Goal: Check status: Check status

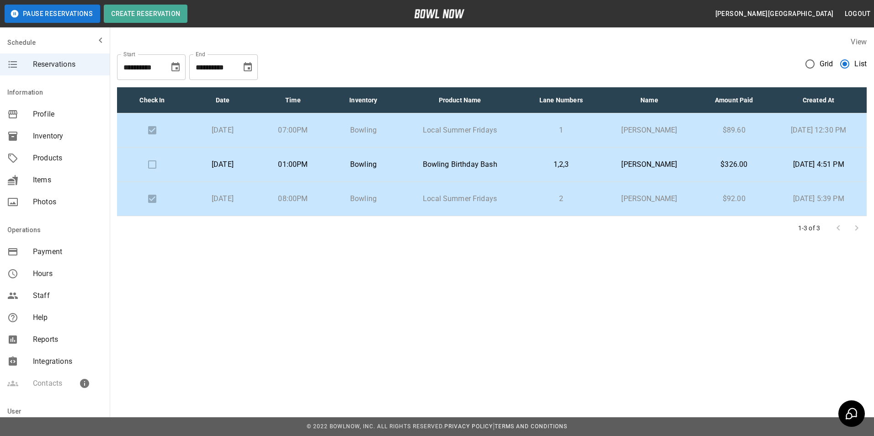
click at [544, 166] on p "1,2,3" at bounding box center [560, 164] width 65 height 11
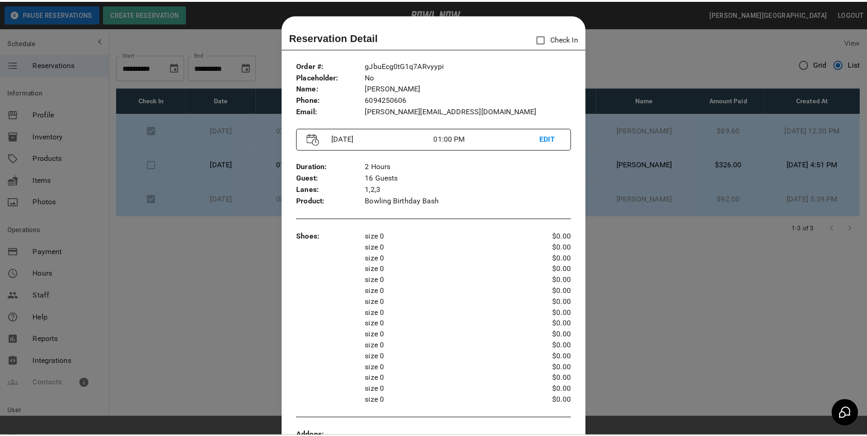
scroll to position [15, 0]
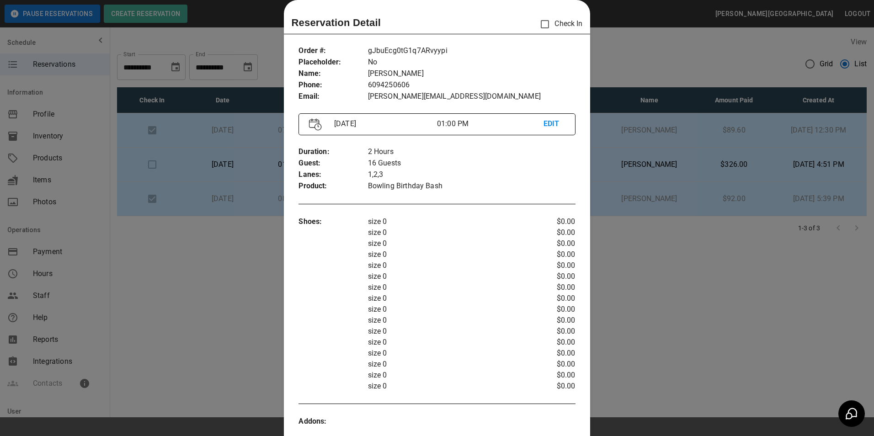
click at [675, 53] on div at bounding box center [437, 218] width 874 height 436
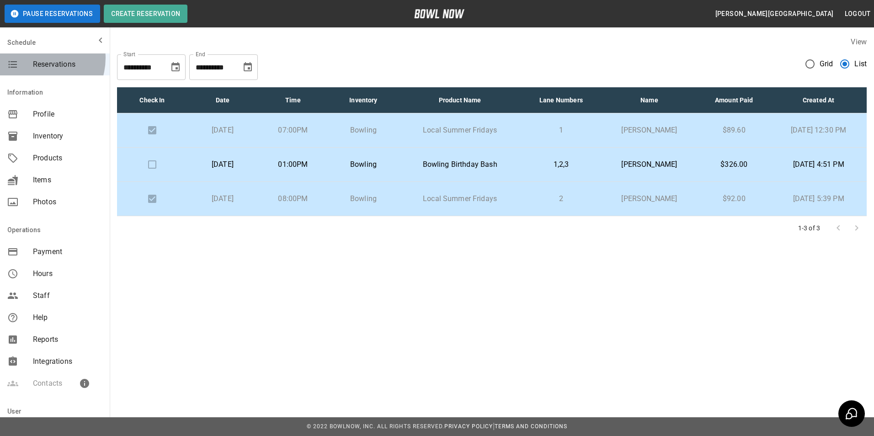
click at [36, 58] on div "Reservations" at bounding box center [55, 64] width 110 height 22
click at [59, 66] on span "Reservations" at bounding box center [67, 64] width 69 height 11
click at [51, 110] on span "Profile" at bounding box center [67, 114] width 69 height 11
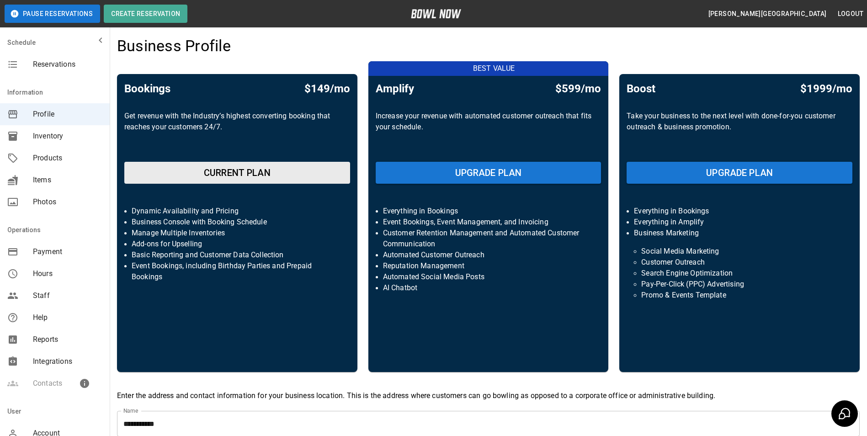
click at [48, 91] on div "Information" at bounding box center [55, 92] width 110 height 22
click at [52, 64] on span "Reservations" at bounding box center [67, 64] width 69 height 11
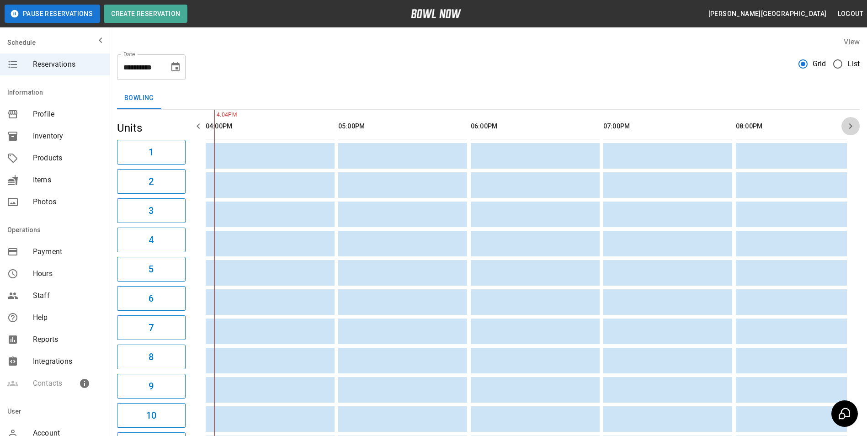
click at [851, 125] on icon "button" at bounding box center [850, 125] width 3 height 5
click at [850, 125] on icon "button" at bounding box center [850, 126] width 11 height 11
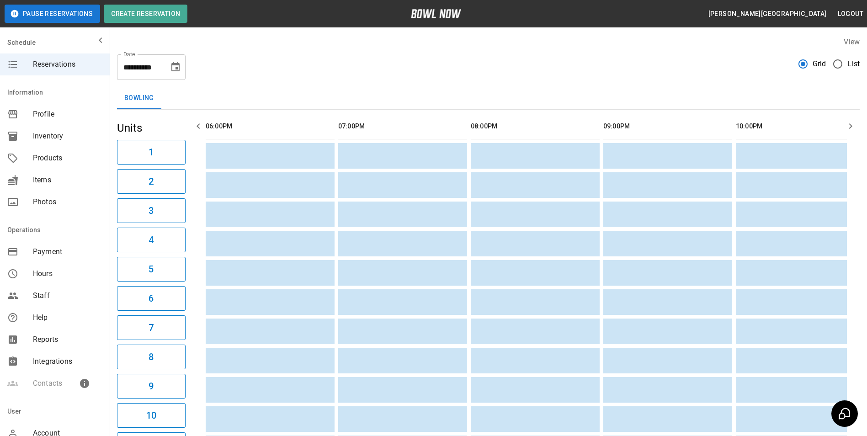
scroll to position [0, 807]
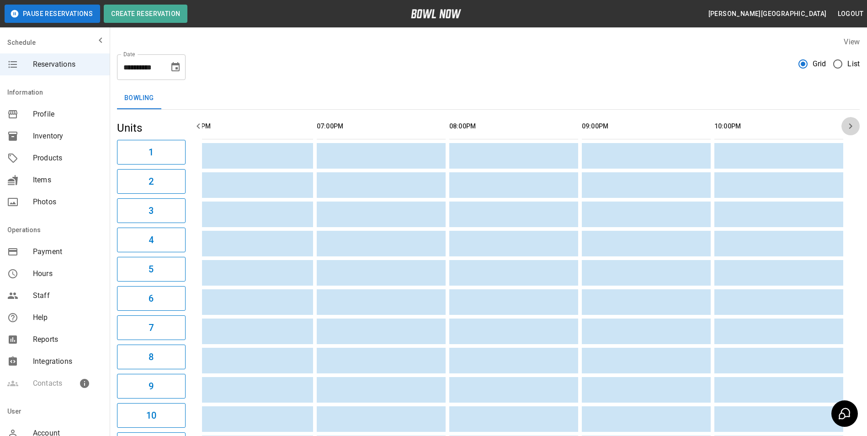
click at [849, 125] on icon "button" at bounding box center [850, 126] width 11 height 11
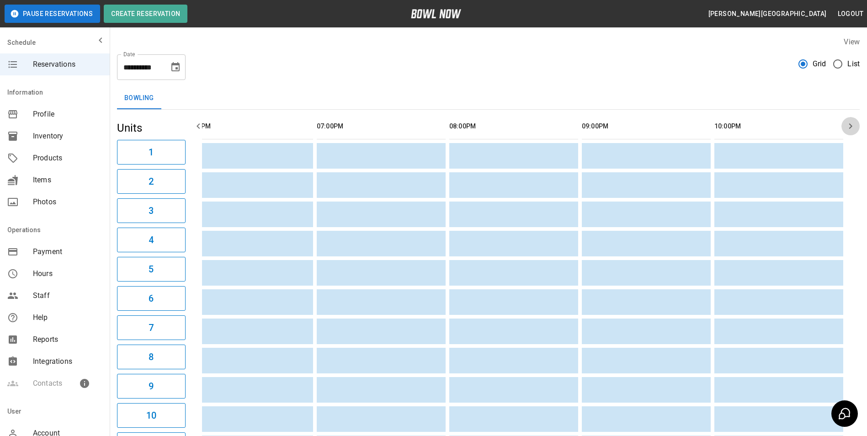
click at [849, 125] on icon "button" at bounding box center [850, 126] width 11 height 11
click at [848, 126] on icon "button" at bounding box center [850, 126] width 11 height 11
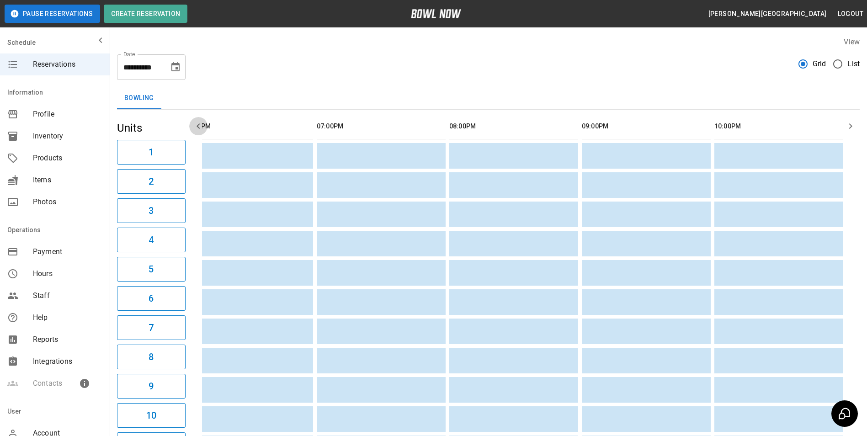
click at [199, 128] on icon "button" at bounding box center [198, 125] width 3 height 5
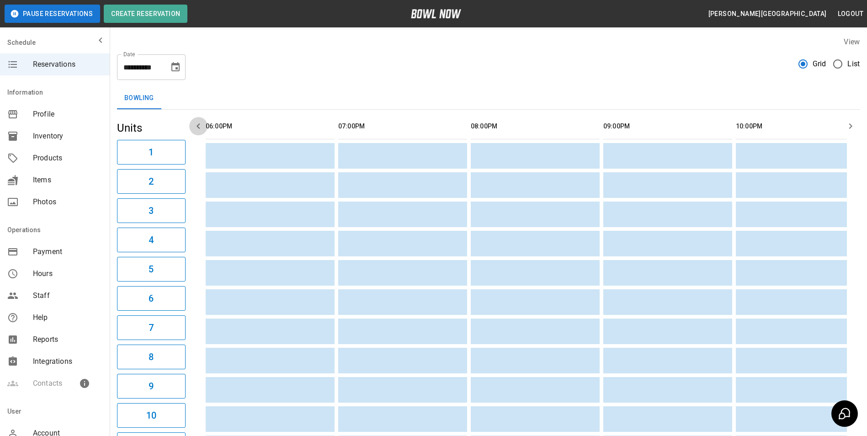
click at [199, 128] on icon "button" at bounding box center [198, 125] width 3 height 5
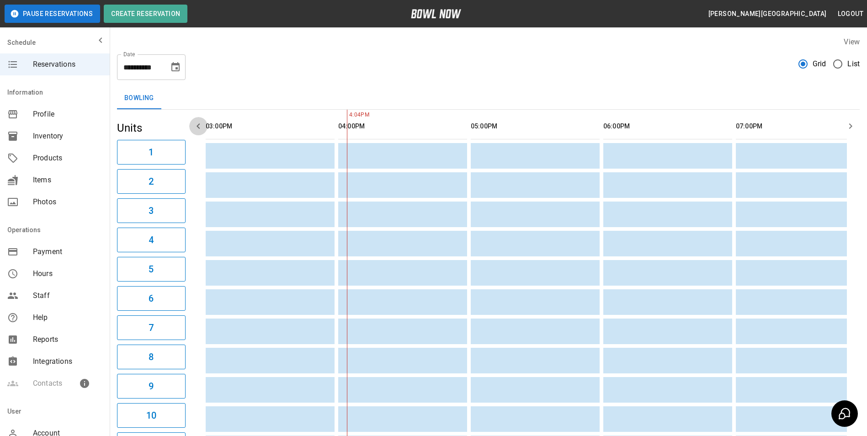
click at [199, 128] on icon "button" at bounding box center [198, 125] width 3 height 5
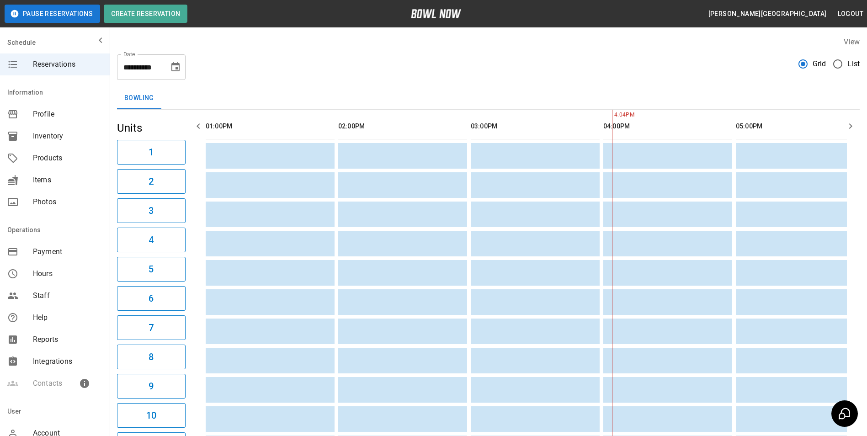
click at [199, 128] on icon "button" at bounding box center [198, 125] width 3 height 5
click at [200, 128] on icon "button" at bounding box center [198, 126] width 11 height 11
